Goal: Task Accomplishment & Management: Manage account settings

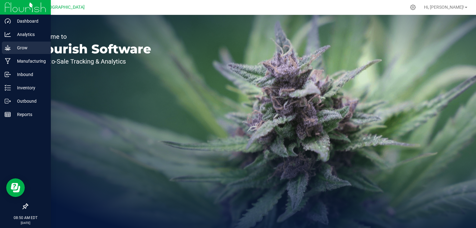
click at [14, 46] on p "Grow" at bounding box center [29, 47] width 37 height 7
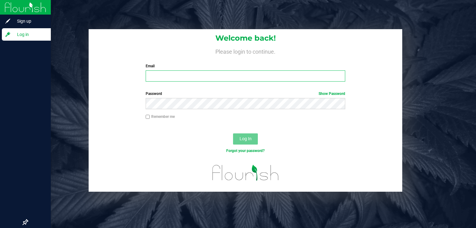
type input "[PERSON_NAME][EMAIL_ADDRESS][DOMAIN_NAME]"
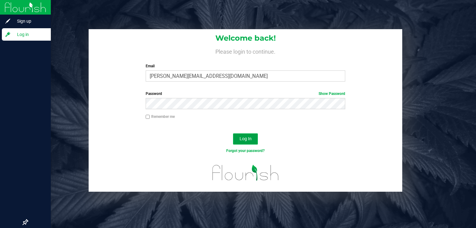
click at [246, 136] on span "Log In" at bounding box center [246, 138] width 12 height 5
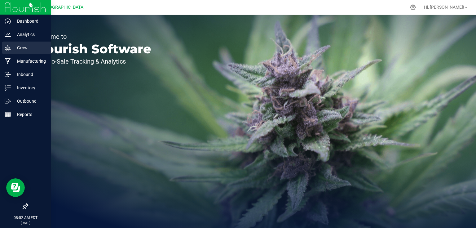
click at [21, 46] on p "Grow" at bounding box center [29, 47] width 37 height 7
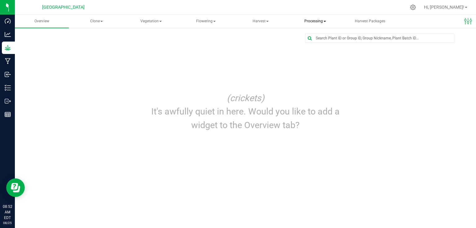
click at [322, 23] on span "Processing" at bounding box center [314, 21] width 53 height 12
click at [328, 45] on span "Processing harvests" at bounding box center [325, 44] width 57 height 5
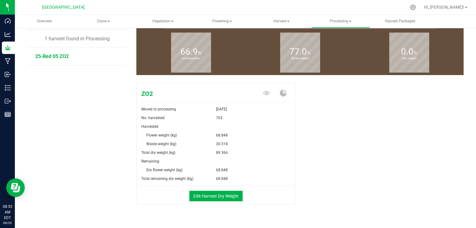
scroll to position [67, 0]
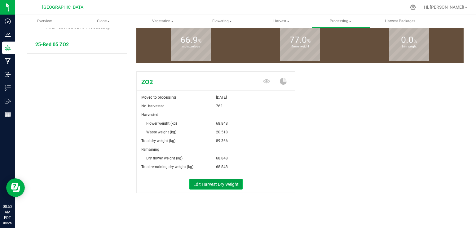
click at [227, 183] on button "Edit Harvest Dry Weight" at bounding box center [215, 184] width 53 height 11
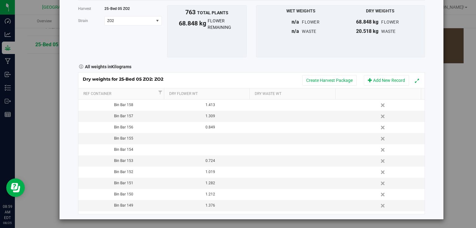
click at [379, 104] on link "Delete" at bounding box center [383, 105] width 9 height 8
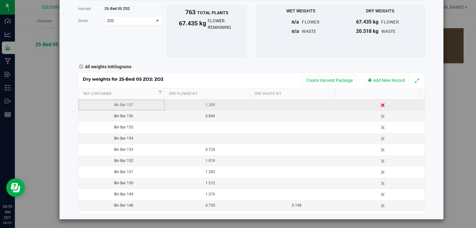
click at [379, 104] on link "Delete" at bounding box center [383, 105] width 9 height 8
click at [379, 106] on link "Delete" at bounding box center [383, 105] width 9 height 8
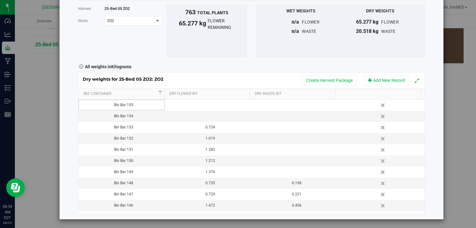
click at [379, 102] on link "Delete" at bounding box center [383, 105] width 9 height 8
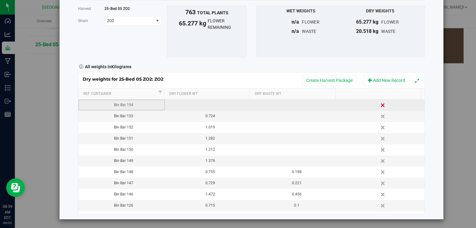
click at [379, 103] on link "Delete" at bounding box center [383, 105] width 9 height 8
click at [379, 104] on link "Delete" at bounding box center [383, 105] width 9 height 8
click at [379, 101] on link "Delete" at bounding box center [383, 105] width 9 height 8
click at [379, 103] on link "Delete" at bounding box center [383, 105] width 9 height 8
click at [379, 104] on link "Delete" at bounding box center [383, 105] width 9 height 8
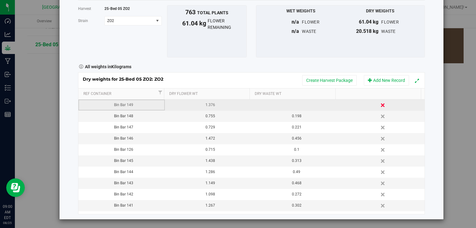
click at [379, 103] on link "Delete" at bounding box center [383, 105] width 9 height 8
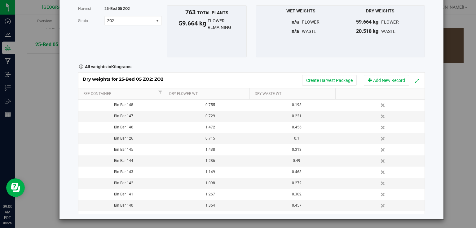
click at [432, 146] on div "Harvest log Done Harvest 25-Bed 05 ZO2 [GEOGRAPHIC_DATA] ZO2 Select strain ZO2 …" at bounding box center [251, 97] width 384 height 244
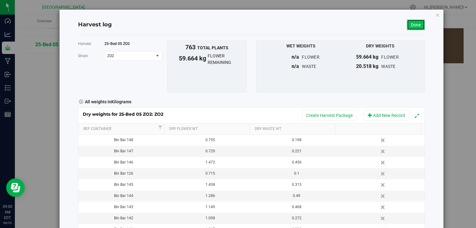
click at [417, 27] on link "Done" at bounding box center [416, 25] width 18 height 11
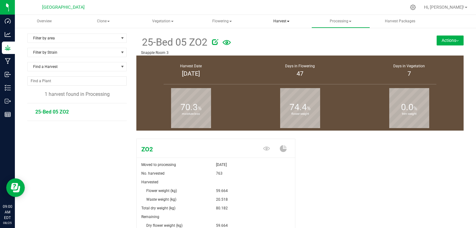
click at [280, 24] on span "Harvest" at bounding box center [281, 21] width 58 height 12
click at [280, 35] on span "Harvests" at bounding box center [277, 36] width 34 height 5
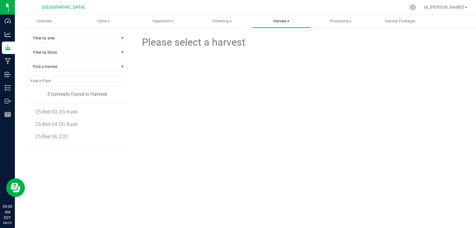
click at [285, 20] on span "Harvest" at bounding box center [281, 21] width 58 height 12
click at [285, 45] on span "Harvested plants" at bounding box center [285, 44] width 51 height 5
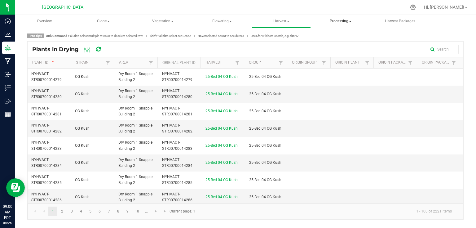
click at [359, 24] on span "Processing" at bounding box center [341, 21] width 58 height 12
click at [342, 42] on span "Processing harvests" at bounding box center [348, 44] width 57 height 5
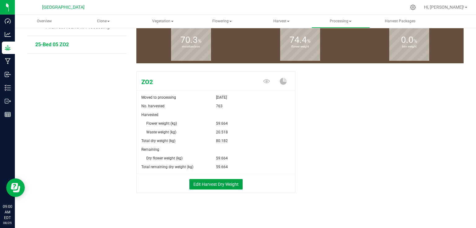
click at [211, 180] on button "Edit Harvest Dry Weight" at bounding box center [215, 184] width 53 height 11
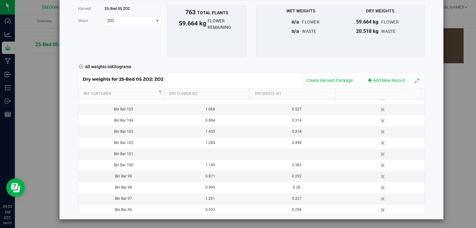
scroll to position [467, 0]
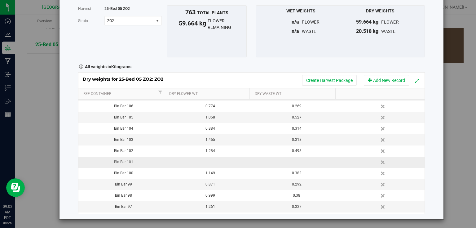
click at [200, 160] on td at bounding box center [208, 161] width 86 height 11
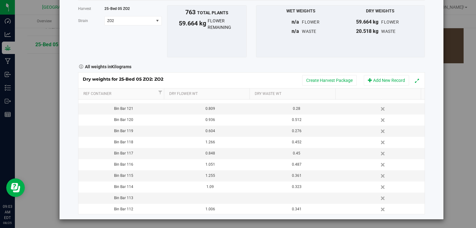
scroll to position [421, 0]
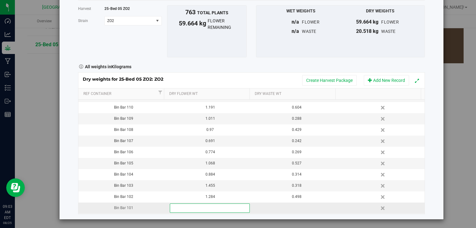
click at [205, 208] on input "text" at bounding box center [209, 208] width 79 height 9
type input "1.355"
type input "0.373"
click at [434, 139] on div "Harvest log Done Harvest 25-Bed 05 ZO2 [GEOGRAPHIC_DATA] ZO2 Select strain ZO2 …" at bounding box center [251, 97] width 384 height 244
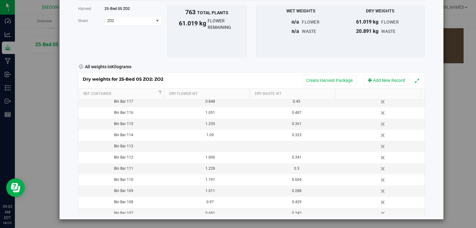
scroll to position [347, 0]
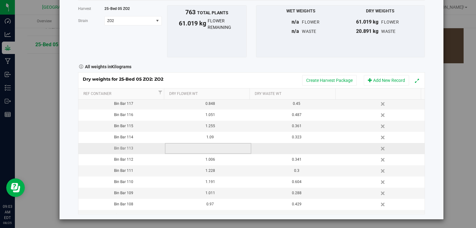
click at [208, 149] on td at bounding box center [208, 148] width 86 height 11
type input "1.061"
type input "0.383"
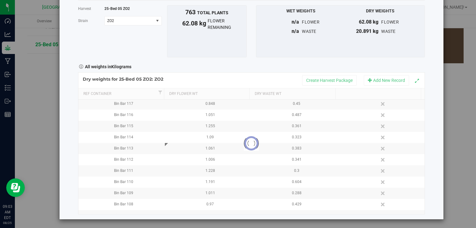
click at [429, 134] on div "Harvest log Done Harvest 25-Bed 05 ZO2 [GEOGRAPHIC_DATA] ZO2 Select strain ZO2 …" at bounding box center [251, 97] width 384 height 244
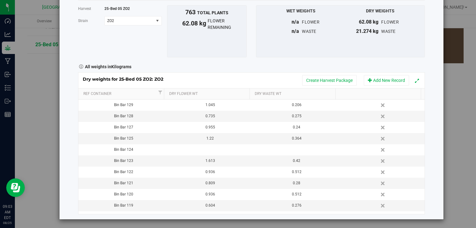
scroll to position [198, 0]
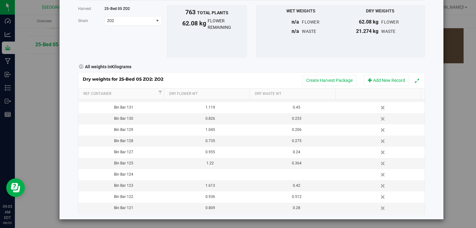
drag, startPoint x: 378, startPoint y: 174, endPoint x: 288, endPoint y: 42, distance: 159.5
click at [379, 174] on link "Delete" at bounding box center [383, 174] width 9 height 8
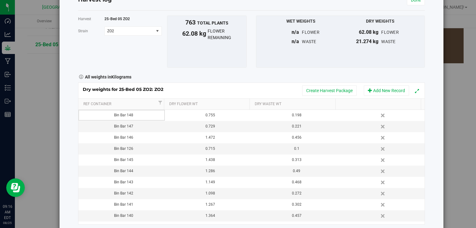
scroll to position [199, 0]
click at [134, 63] on div "Harvest 25-Bed 05 ZO2 [GEOGRAPHIC_DATA] ZO2 Select strain ZO2 To bulk upload tr…" at bounding box center [251, 41] width 356 height 52
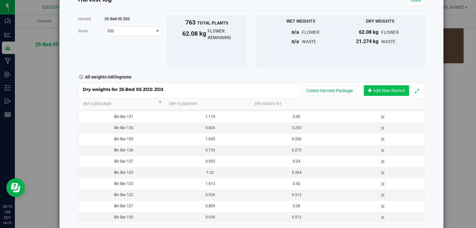
click at [394, 89] on button "Add New Record" at bounding box center [386, 90] width 45 height 11
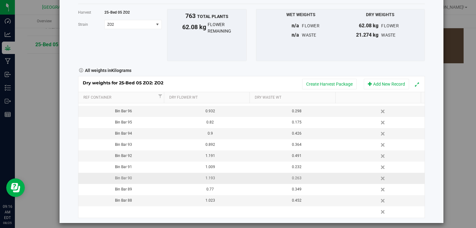
scroll to position [35, 0]
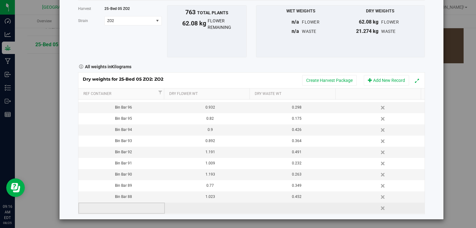
click at [136, 205] on td at bounding box center [121, 207] width 86 height 11
type input "Bin Bar 124"
type input "1.011"
type input "0.288"
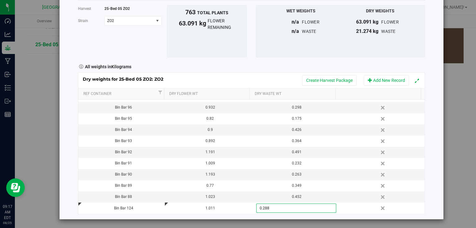
click at [424, 143] on div "Harvest log Done Harvest 25-Bed 05 ZO2 [GEOGRAPHIC_DATA] ZO2 Select strain ZO2 …" at bounding box center [251, 97] width 384 height 244
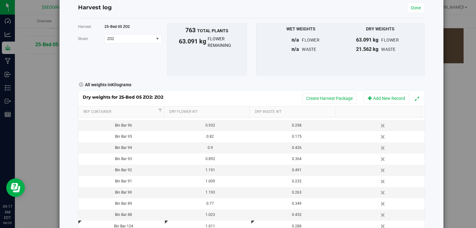
scroll to position [0, 0]
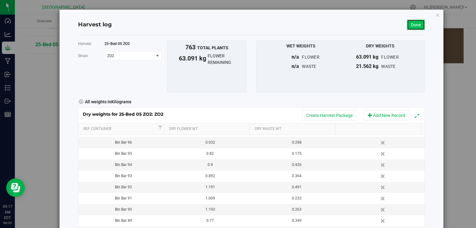
click at [415, 24] on link "Done" at bounding box center [416, 25] width 18 height 11
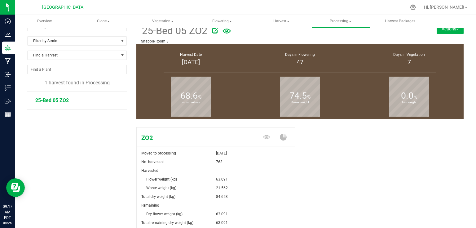
scroll to position [67, 0]
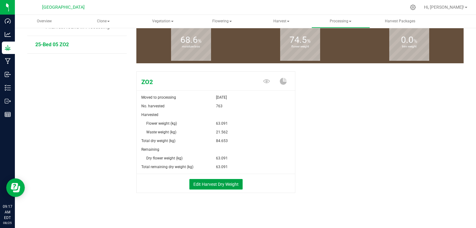
click at [210, 181] on button "Edit Harvest Dry Weight" at bounding box center [215, 184] width 53 height 11
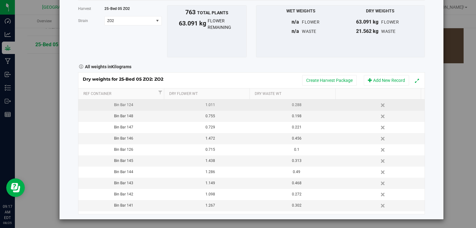
click at [214, 104] on div "1.011" at bounding box center [210, 105] width 82 height 6
type input "1.008"
type input "0.452"
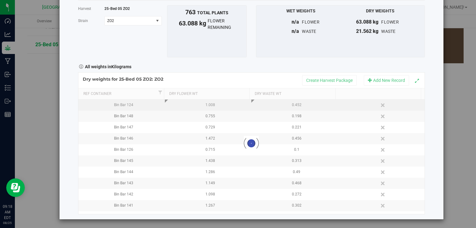
click at [24, 105] on div "Harvest log Done Harvest 25-Bed 05 ZO2 [GEOGRAPHIC_DATA] ZO2 Select strain ZO2 …" at bounding box center [240, 114] width 481 height 228
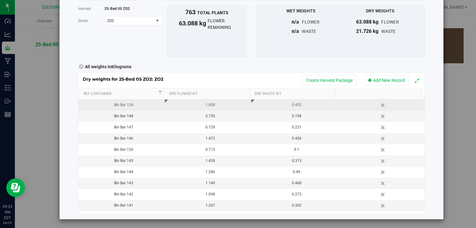
click at [435, 130] on div "Harvest log Done Harvest 25-Bed 05 ZO2 [GEOGRAPHIC_DATA] ZO2 Select strain ZO2 …" at bounding box center [251, 97] width 384 height 244
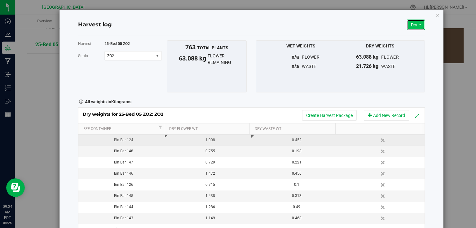
click at [417, 25] on link "Done" at bounding box center [416, 25] width 18 height 11
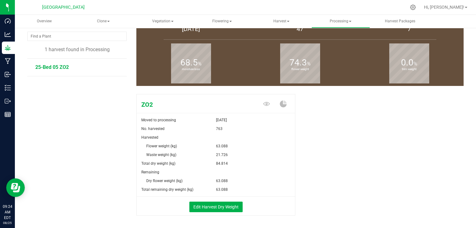
scroll to position [67, 0]
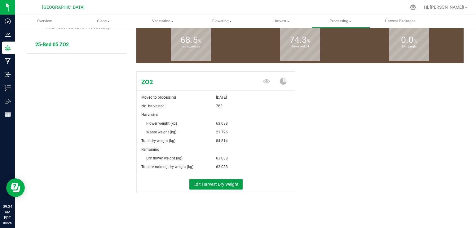
click at [210, 188] on button "Edit Harvest Dry Weight" at bounding box center [215, 184] width 53 height 11
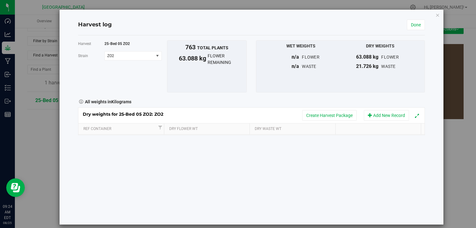
scroll to position [67, 0]
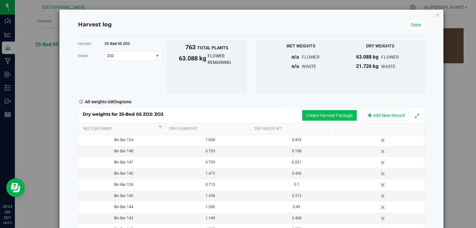
click at [302, 118] on button "Create Harvest Package" at bounding box center [329, 115] width 55 height 11
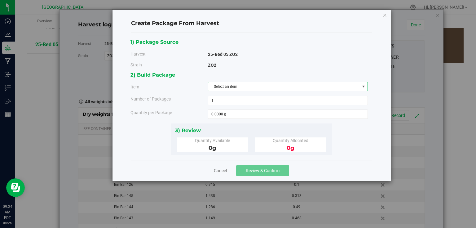
click at [260, 86] on span "Select an item" at bounding box center [284, 86] width 152 height 9
click at [239, 120] on span "25 - Bucked Flower - ZO2" at bounding box center [232, 121] width 41 height 8
click at [244, 113] on span at bounding box center [288, 113] width 160 height 9
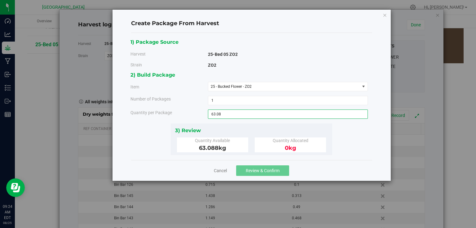
type input "63.088"
type input "63.0880 kg"
click at [253, 129] on div "3) Review" at bounding box center [251, 130] width 153 height 8
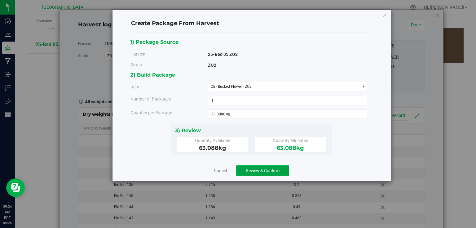
click at [262, 166] on button "Review & Confirm" at bounding box center [262, 170] width 53 height 11
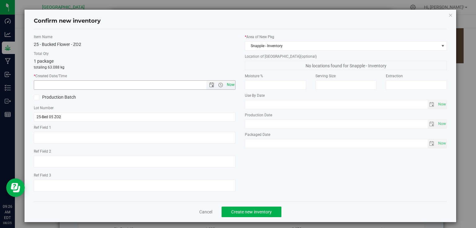
click at [229, 85] on span "Now" at bounding box center [230, 84] width 11 height 9
type input "[DATE] 9:26 AM"
click at [247, 209] on span "Create new inventory" at bounding box center [251, 211] width 41 height 5
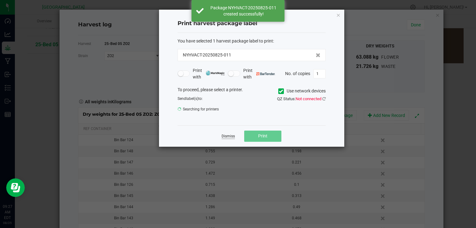
click at [225, 137] on link "Dismiss" at bounding box center [228, 136] width 13 height 5
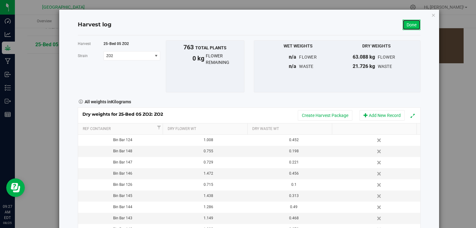
click at [415, 26] on link "Done" at bounding box center [412, 25] width 18 height 11
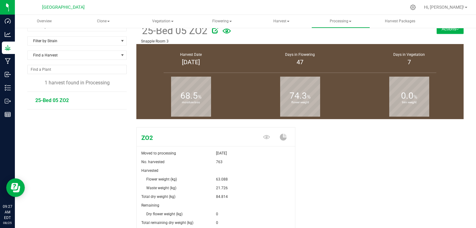
scroll to position [67, 0]
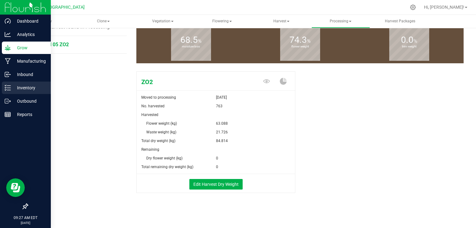
click at [18, 90] on p "Inventory" at bounding box center [29, 87] width 37 height 7
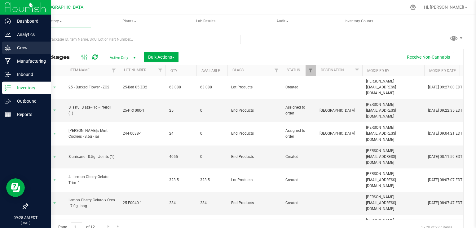
click at [11, 50] on p "Grow" at bounding box center [29, 47] width 37 height 7
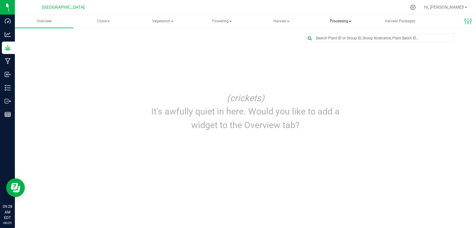
click at [338, 24] on span "Processing" at bounding box center [341, 21] width 58 height 12
click at [346, 44] on span "Processing harvests" at bounding box center [348, 44] width 57 height 5
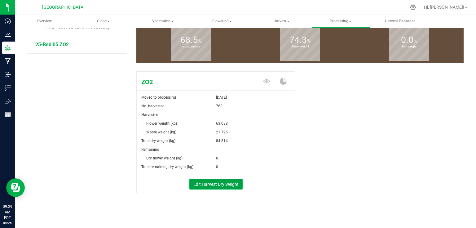
click at [209, 186] on button "Edit Harvest Dry Weight" at bounding box center [215, 184] width 53 height 11
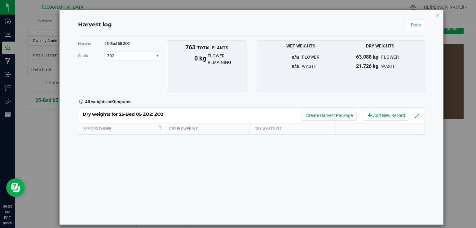
scroll to position [67, 0]
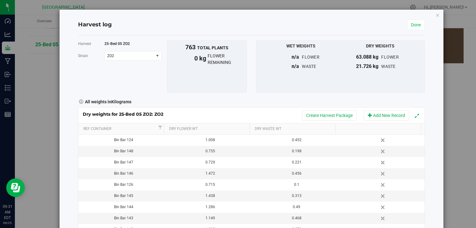
click at [205, 108] on div "Dry weights for 25-Bed 05 ZO2: ZO2 Create Harvest Package Add New Record" at bounding box center [251, 115] width 346 height 15
click at [420, 25] on link "Done" at bounding box center [416, 25] width 18 height 11
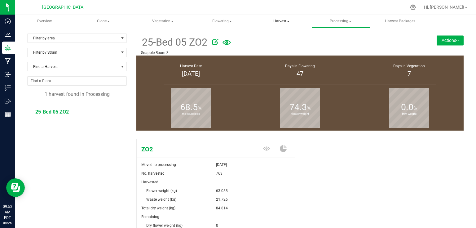
click at [288, 24] on span "Harvest" at bounding box center [281, 21] width 58 height 12
click at [286, 35] on span "Harvests" at bounding box center [277, 36] width 34 height 5
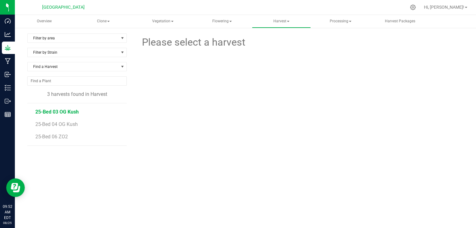
click at [66, 112] on span "25-Bed 03 OG Kush" at bounding box center [56, 112] width 43 height 6
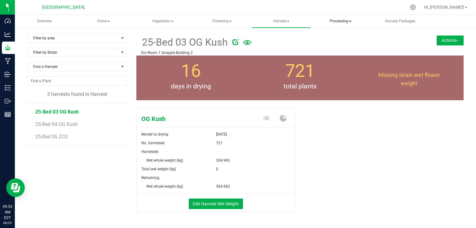
click at [337, 19] on span "Processing" at bounding box center [341, 21] width 58 height 12
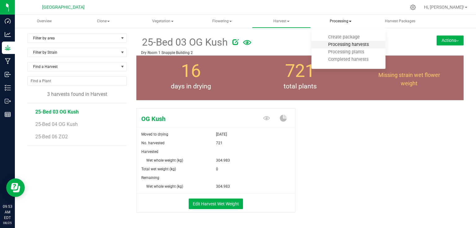
click at [340, 44] on span "Processing harvests" at bounding box center [348, 44] width 57 height 5
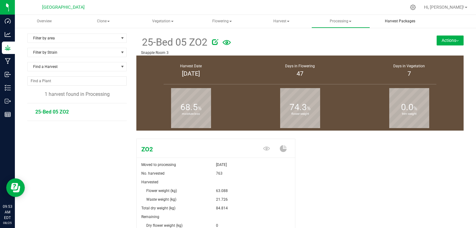
click at [388, 24] on uib-tab-heading "Harvest Packages" at bounding box center [400, 21] width 58 height 12
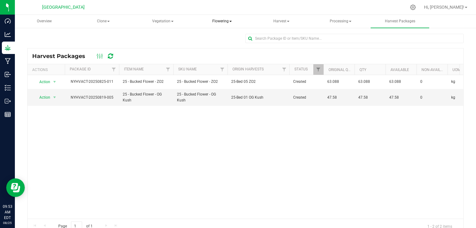
click at [220, 19] on span "Flowering" at bounding box center [222, 21] width 58 height 12
click at [232, 48] on li "Flowering plants" at bounding box center [227, 51] width 68 height 7
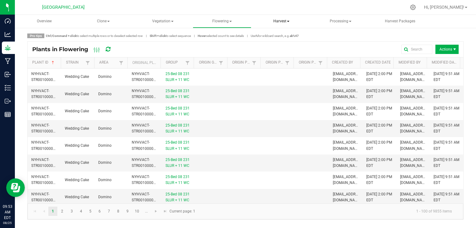
click at [287, 18] on span "Harvest" at bounding box center [281, 21] width 58 height 12
click at [276, 39] on span "Harvests" at bounding box center [277, 36] width 34 height 5
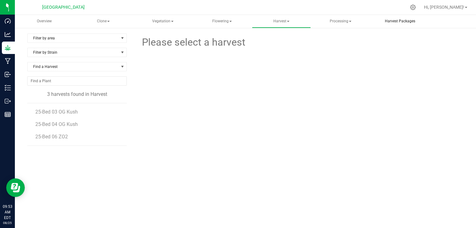
click at [401, 25] on uib-tab-heading "Harvest Packages" at bounding box center [400, 21] width 58 height 12
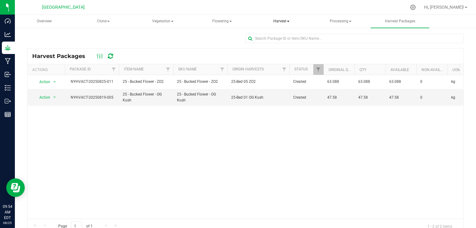
click at [276, 22] on span "Harvest" at bounding box center [281, 21] width 58 height 12
click at [273, 34] on li "Harvests" at bounding box center [286, 36] width 68 height 7
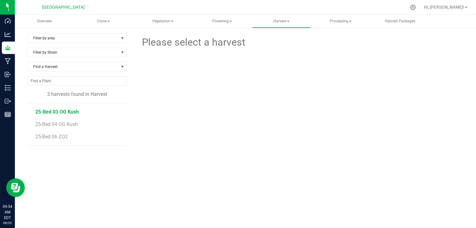
click at [69, 113] on span "25-Bed 03 OG Kush" at bounding box center [56, 112] width 43 height 6
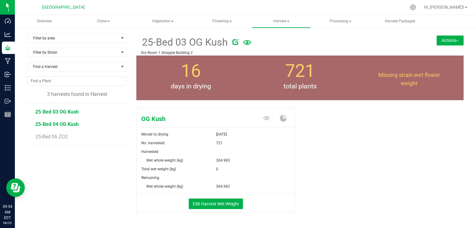
click at [51, 124] on span "25-Bed 04 OG Kush" at bounding box center [56, 124] width 43 height 6
click at [61, 134] on span "25-Bed 06 ZO2" at bounding box center [51, 137] width 33 height 6
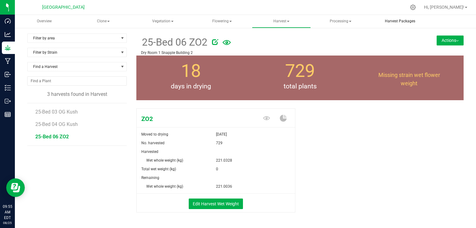
click at [403, 23] on span "Harvest Packages" at bounding box center [399, 21] width 47 height 5
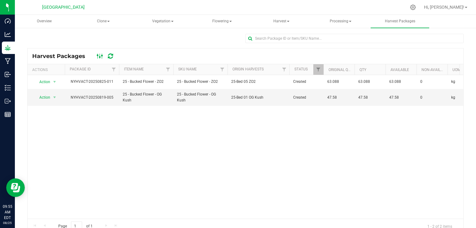
click at [103, 54] on icon at bounding box center [100, 55] width 7 height 7
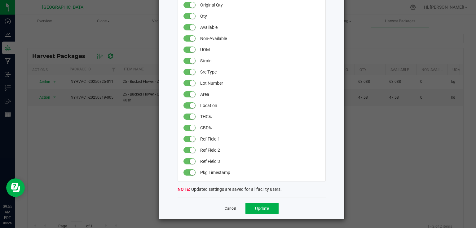
click at [228, 210] on link "Cancel" at bounding box center [230, 208] width 11 height 5
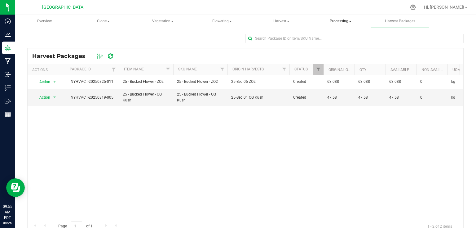
click at [341, 19] on span "Processing" at bounding box center [341, 21] width 58 height 12
click at [343, 59] on span "Completed harvests" at bounding box center [348, 59] width 57 height 5
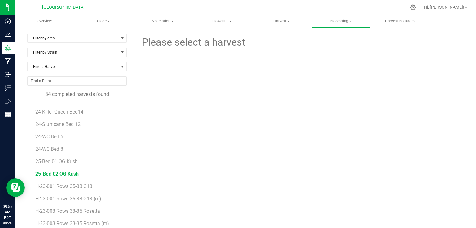
click at [66, 171] on span "25-Bed 02 OG Kush" at bounding box center [56, 174] width 43 height 6
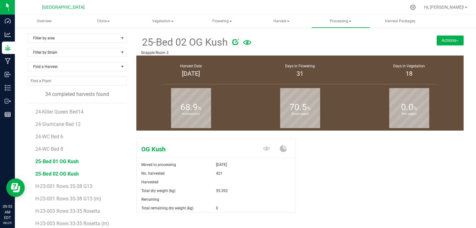
click at [45, 160] on span "25-Bed 01 OG Kush" at bounding box center [56, 161] width 43 height 6
click at [282, 148] on icon at bounding box center [283, 148] width 7 height 7
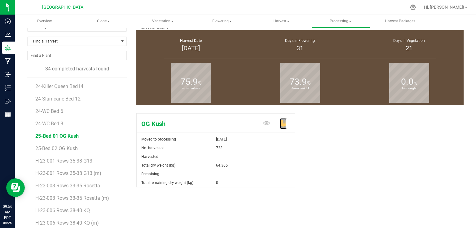
scroll to position [50, 0]
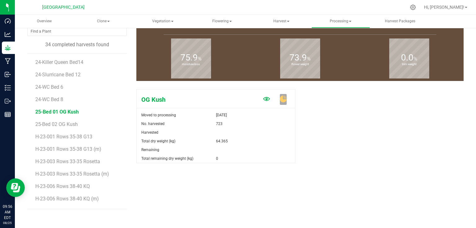
click at [265, 99] on icon at bounding box center [266, 99] width 7 height 4
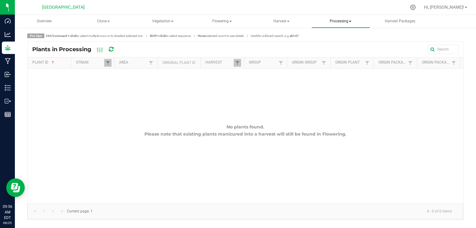
click at [330, 24] on span "Processing" at bounding box center [341, 21] width 58 height 12
click at [347, 43] on span "Processing harvests" at bounding box center [348, 44] width 57 height 5
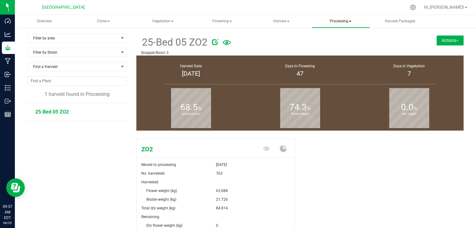
click at [348, 22] on span "Processing" at bounding box center [341, 21] width 58 height 12
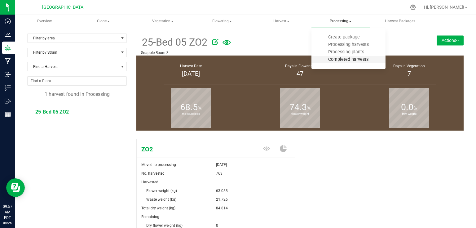
click at [343, 59] on span "Completed harvests" at bounding box center [348, 59] width 57 height 5
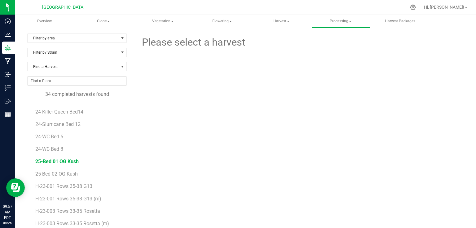
click at [72, 162] on span "25-Bed 01 OG Kush" at bounding box center [56, 161] width 43 height 6
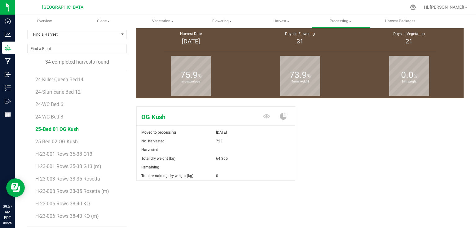
scroll to position [5, 0]
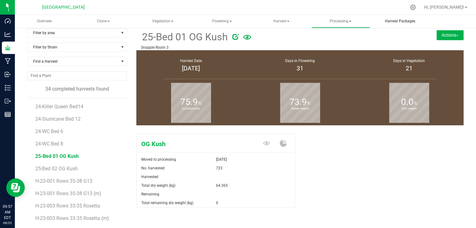
click at [400, 21] on span "Harvest Packages" at bounding box center [399, 21] width 47 height 5
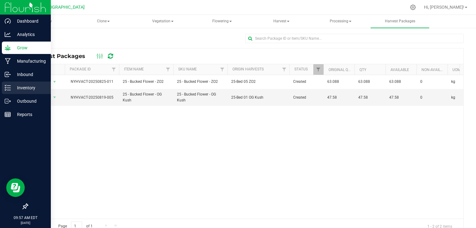
click at [15, 90] on p "Inventory" at bounding box center [29, 87] width 37 height 7
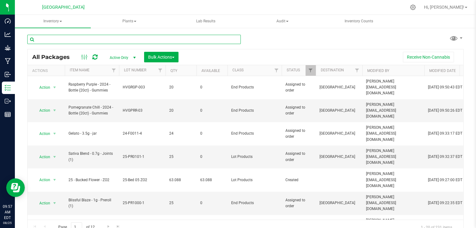
click at [125, 42] on input "text" at bounding box center [134, 39] width 214 height 9
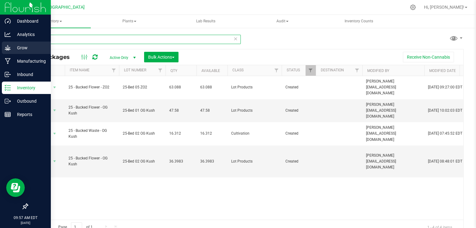
type input "25 -"
click at [13, 45] on p "Grow" at bounding box center [29, 47] width 37 height 7
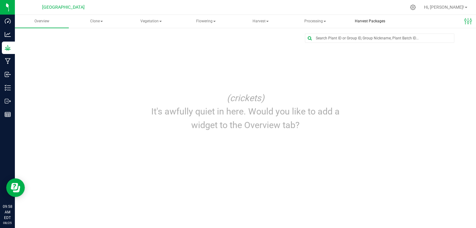
click at [371, 23] on span "Harvest Packages" at bounding box center [369, 21] width 47 height 5
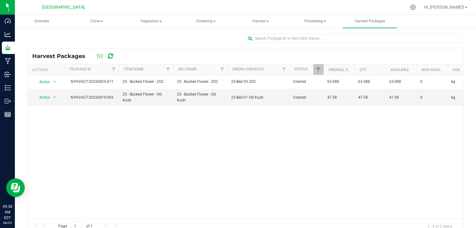
click at [112, 58] on icon at bounding box center [110, 56] width 5 height 6
click at [319, 25] on span "Processing" at bounding box center [314, 21] width 53 height 12
click at [322, 58] on span "Completed harvests" at bounding box center [325, 59] width 57 height 5
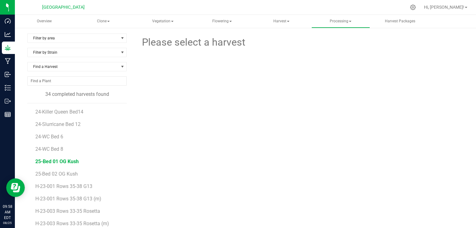
click at [65, 159] on span "25-Bed 01 OG Kush" at bounding box center [56, 161] width 43 height 6
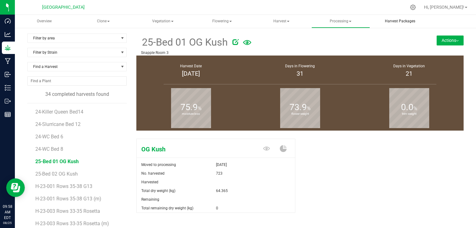
click at [398, 24] on span "Harvest Packages" at bounding box center [399, 21] width 47 height 5
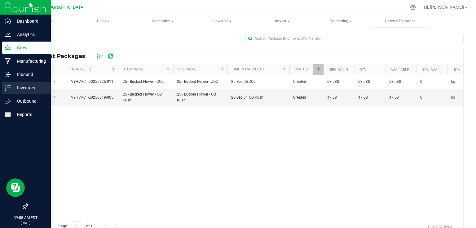
click at [18, 90] on p "Inventory" at bounding box center [29, 87] width 37 height 7
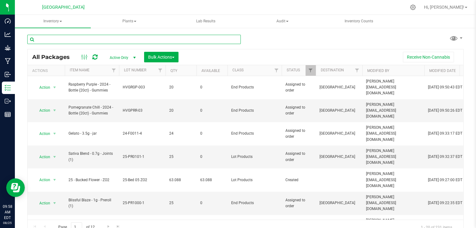
click at [106, 40] on input "text" at bounding box center [134, 39] width 214 height 9
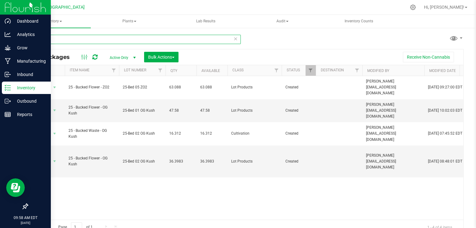
type input "25 - bu"
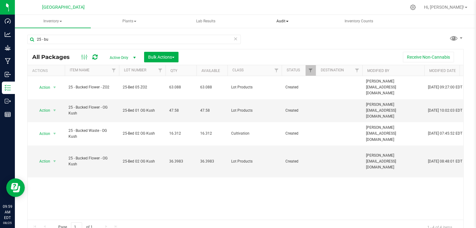
click at [280, 24] on span "Audit" at bounding box center [282, 21] width 75 height 12
click at [245, 24] on span "Audit" at bounding box center [282, 21] width 76 height 13
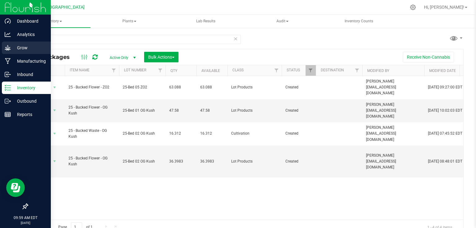
click at [25, 50] on p "Grow" at bounding box center [29, 47] width 37 height 7
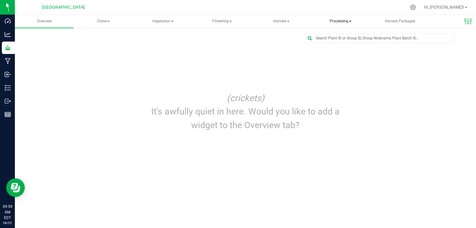
click at [335, 24] on span "Processing" at bounding box center [341, 21] width 58 height 12
click at [354, 45] on span "Processing harvests" at bounding box center [348, 44] width 57 height 5
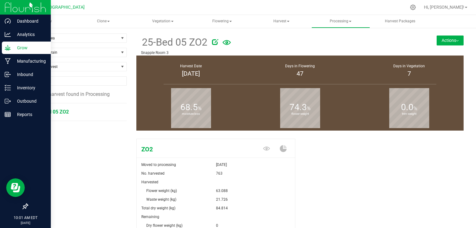
click at [14, 7] on img at bounding box center [26, 7] width 42 height 15
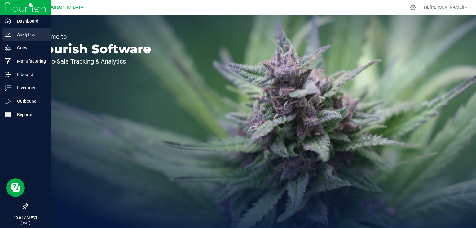
click at [22, 32] on p "Analytics" at bounding box center [29, 34] width 37 height 7
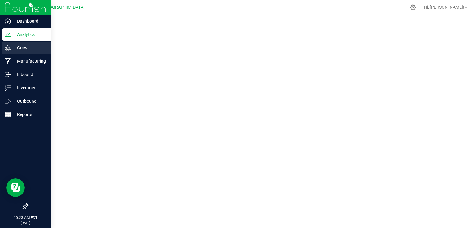
click at [29, 46] on p "Grow" at bounding box center [29, 47] width 37 height 7
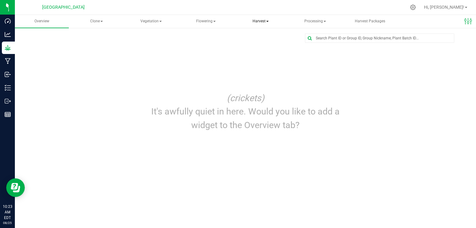
click at [262, 20] on span "Harvest" at bounding box center [260, 21] width 53 height 12
click at [262, 39] on span "Harvests" at bounding box center [259, 36] width 34 height 5
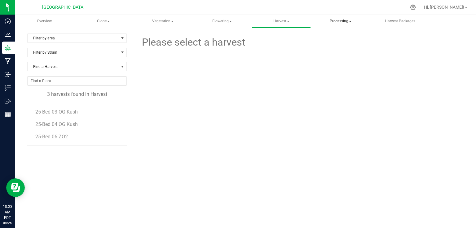
click at [344, 25] on span "Processing" at bounding box center [341, 21] width 58 height 12
click at [353, 46] on span "Processing harvests" at bounding box center [348, 44] width 57 height 5
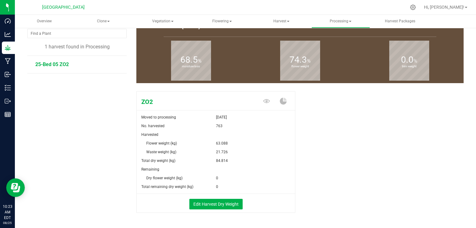
scroll to position [50, 0]
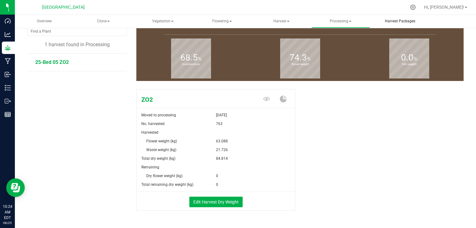
click at [395, 22] on span "Harvest Packages" at bounding box center [399, 21] width 47 height 5
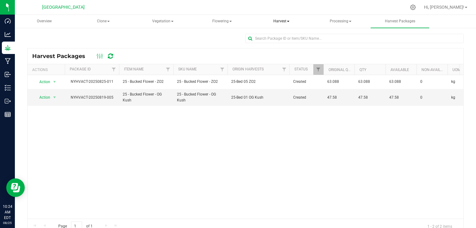
click at [281, 24] on span "Harvest" at bounding box center [281, 21] width 58 height 12
click at [349, 21] on span at bounding box center [350, 21] width 2 height 1
click at [346, 59] on span "Completed harvests" at bounding box center [348, 59] width 57 height 5
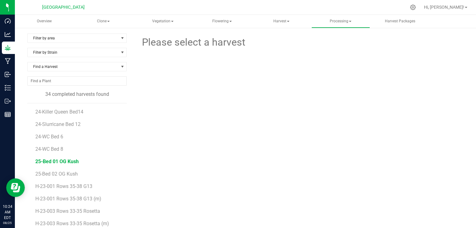
click at [74, 163] on span "25-Bed 01 OG Kush" at bounding box center [56, 161] width 43 height 6
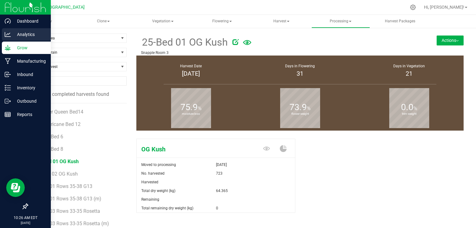
click at [23, 39] on div "Analytics" at bounding box center [26, 34] width 49 height 12
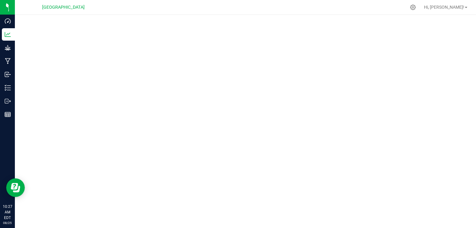
click at [469, 162] on div at bounding box center [245, 119] width 461 height 209
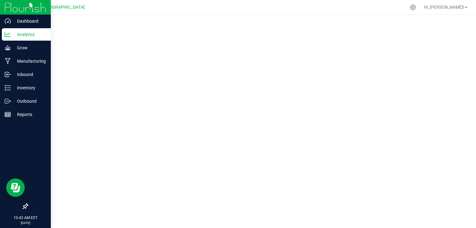
click at [8, 7] on img at bounding box center [26, 7] width 42 height 15
